Goal: Find specific page/section: Find specific page/section

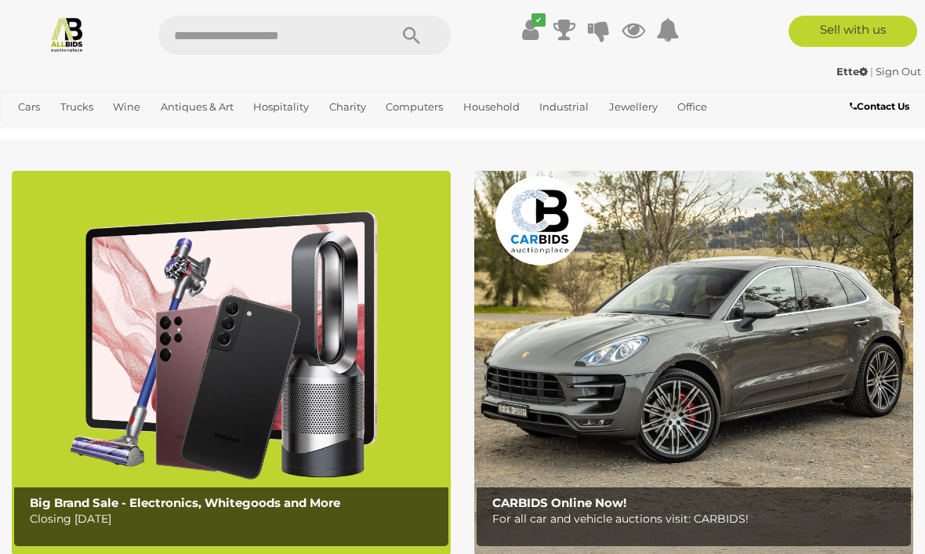
click at [0, 0] on link "View All Jewellery Auctions" at bounding box center [0, 0] width 0 height 0
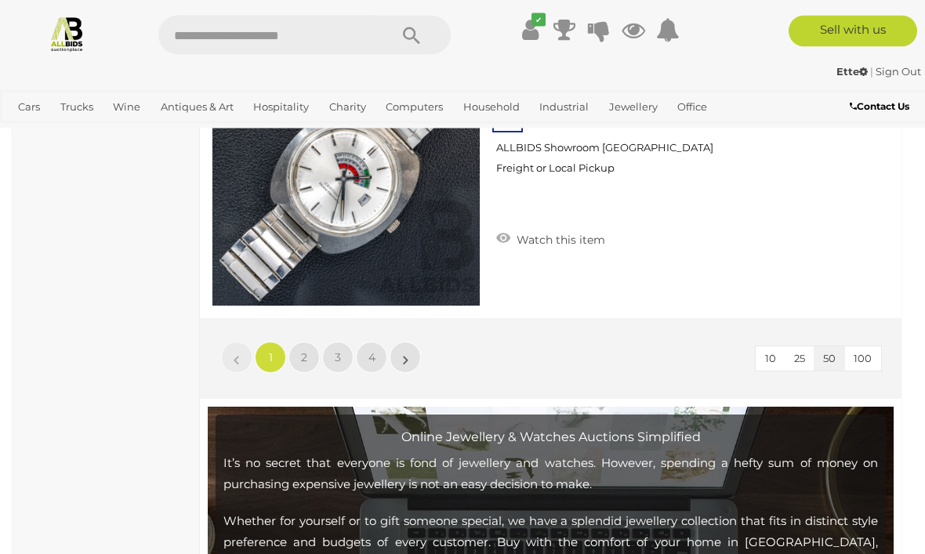
scroll to position [14951, 0]
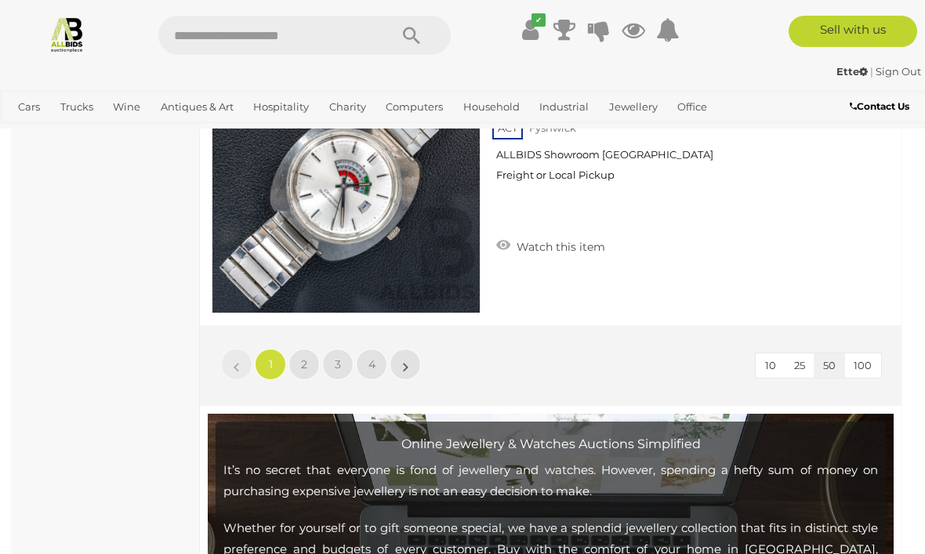
click at [309, 363] on link "2" at bounding box center [304, 364] width 31 height 31
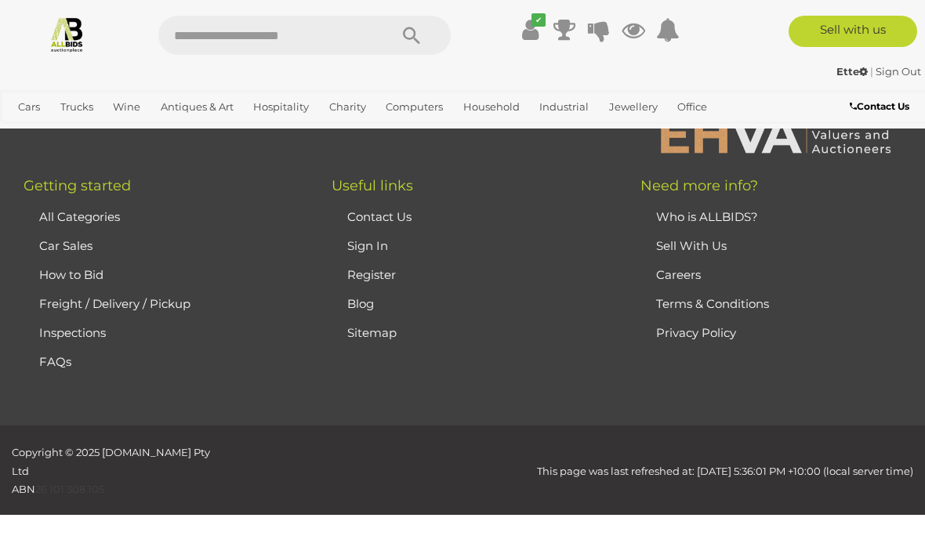
scroll to position [382, 0]
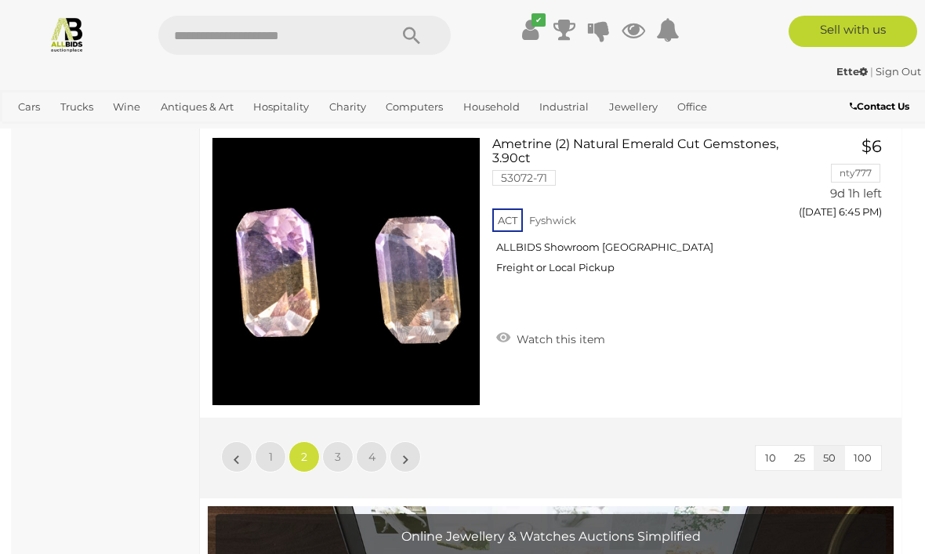
scroll to position [14860, 0]
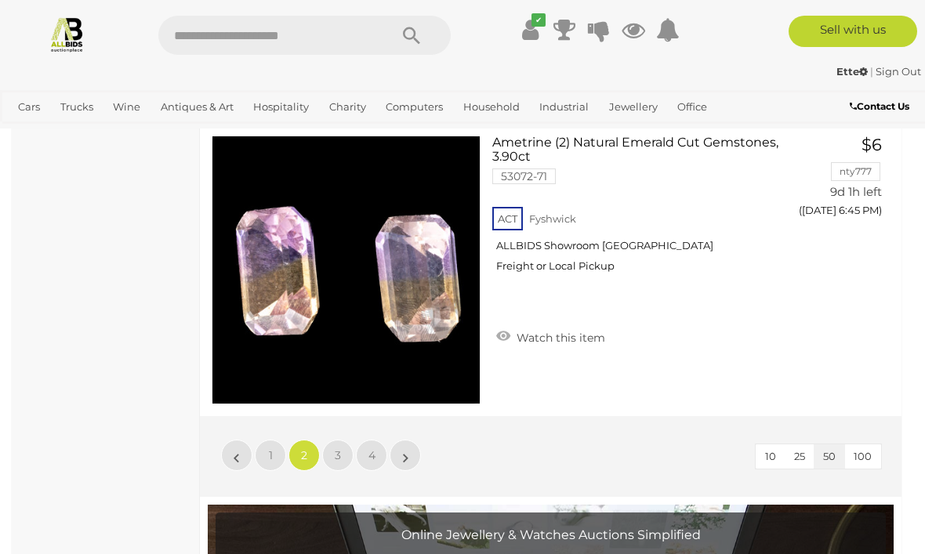
click at [343, 456] on link "3" at bounding box center [337, 455] width 31 height 31
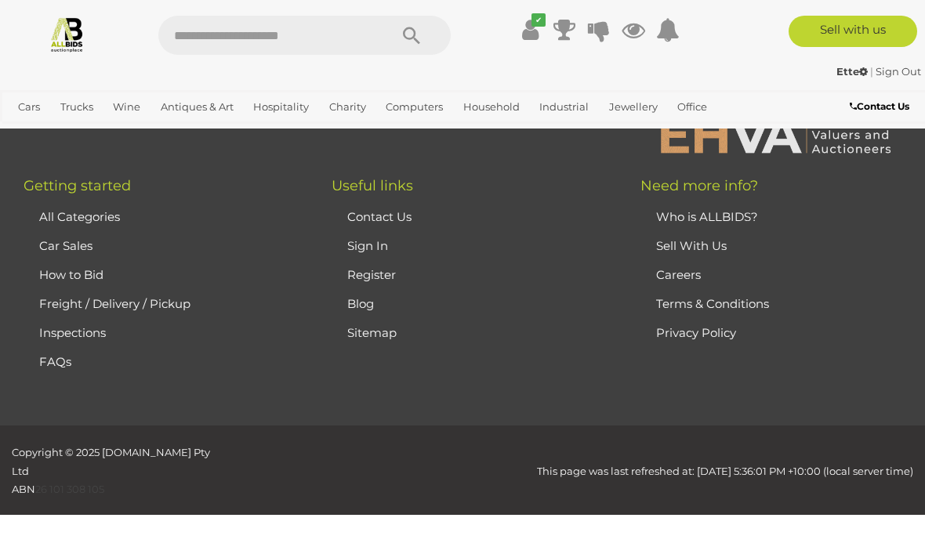
scroll to position [382, 0]
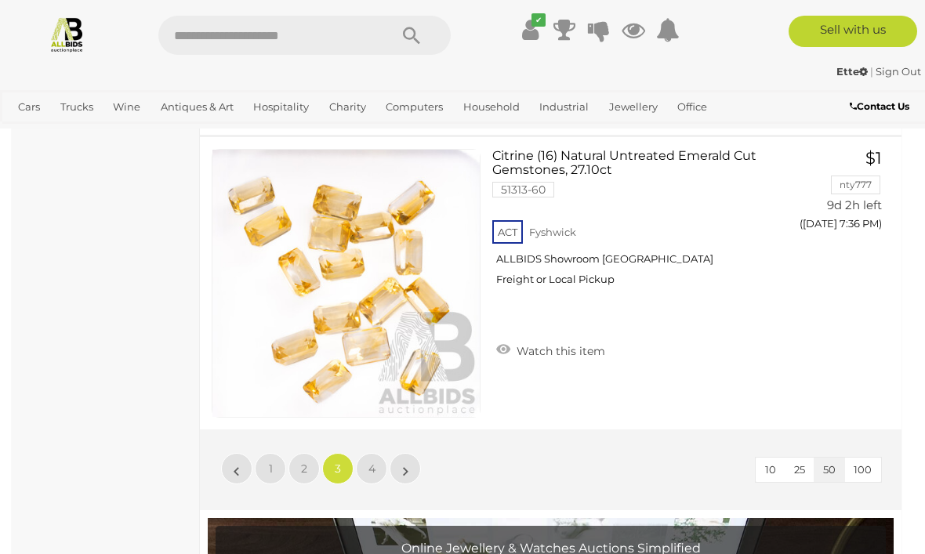
scroll to position [14849, 0]
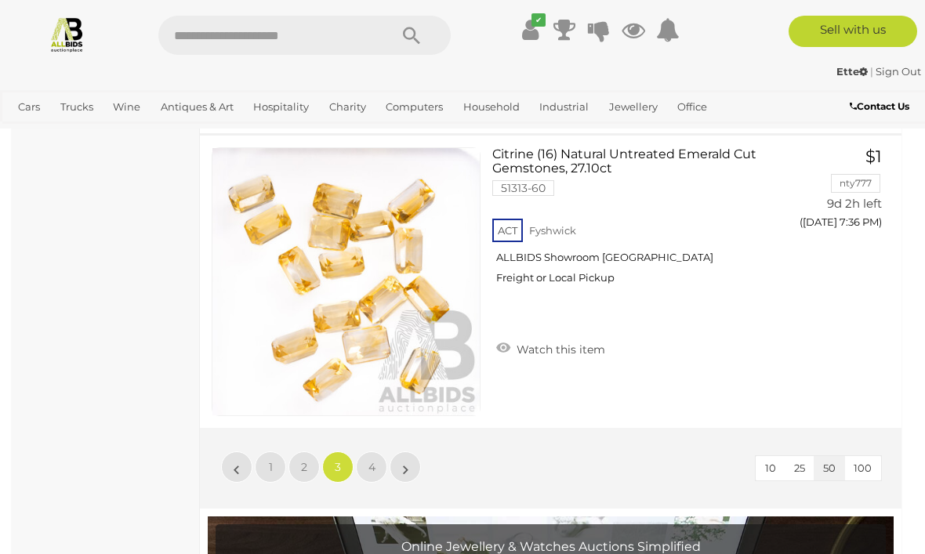
click at [373, 469] on span "4" at bounding box center [372, 467] width 7 height 14
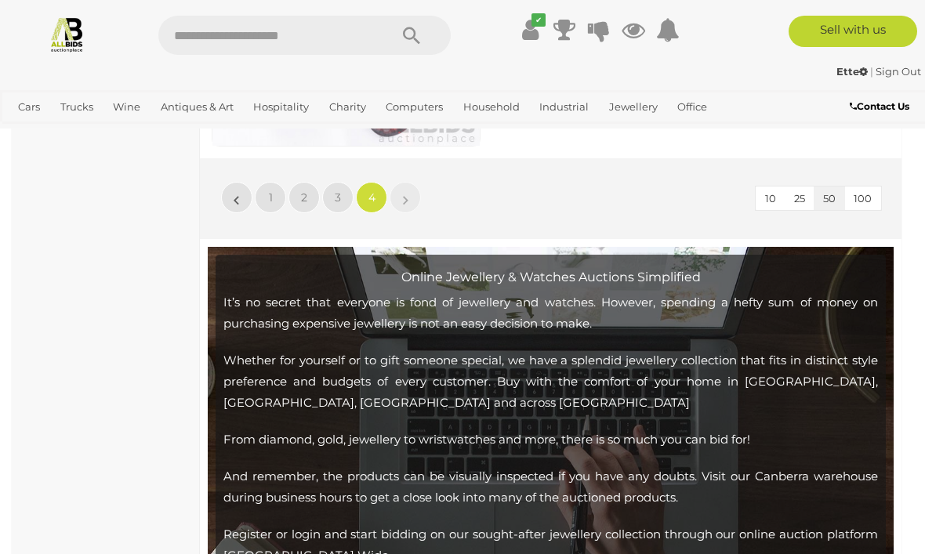
scroll to position [3612, 0]
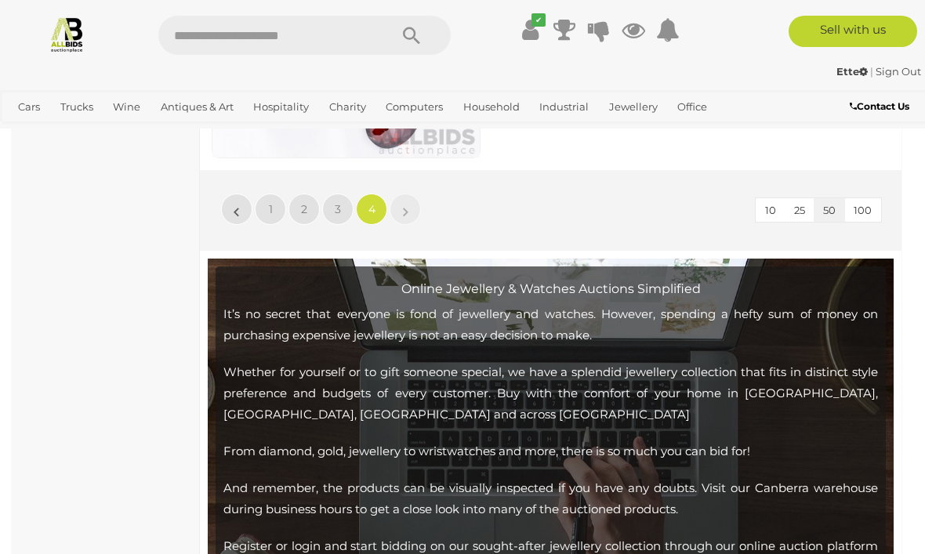
click at [75, 26] on img at bounding box center [67, 34] width 37 height 37
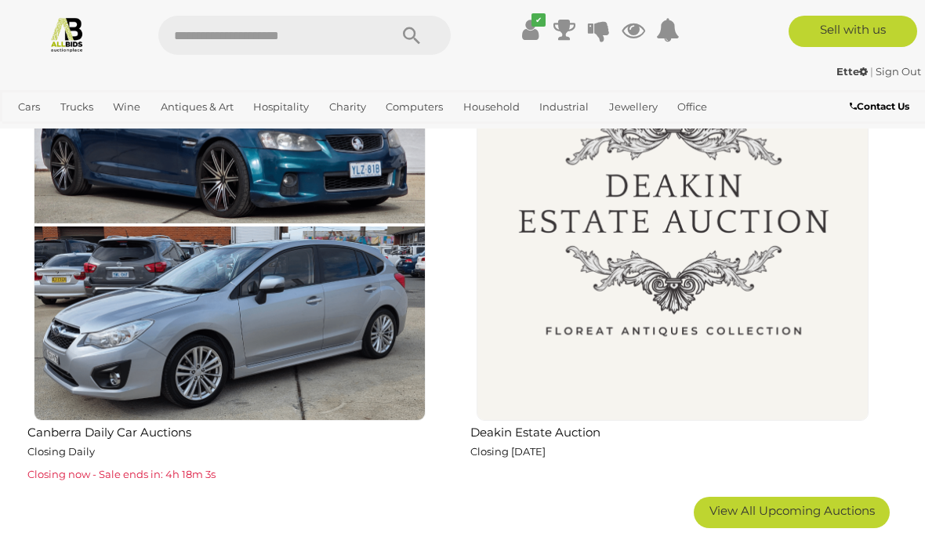
scroll to position [2424, 0]
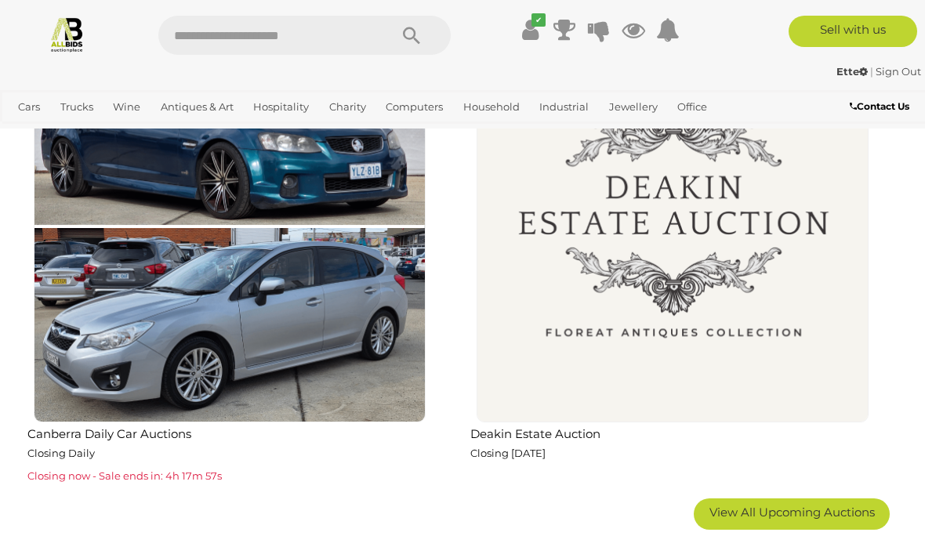
click at [247, 331] on img at bounding box center [230, 227] width 392 height 392
